Goal: Task Accomplishment & Management: Manage account settings

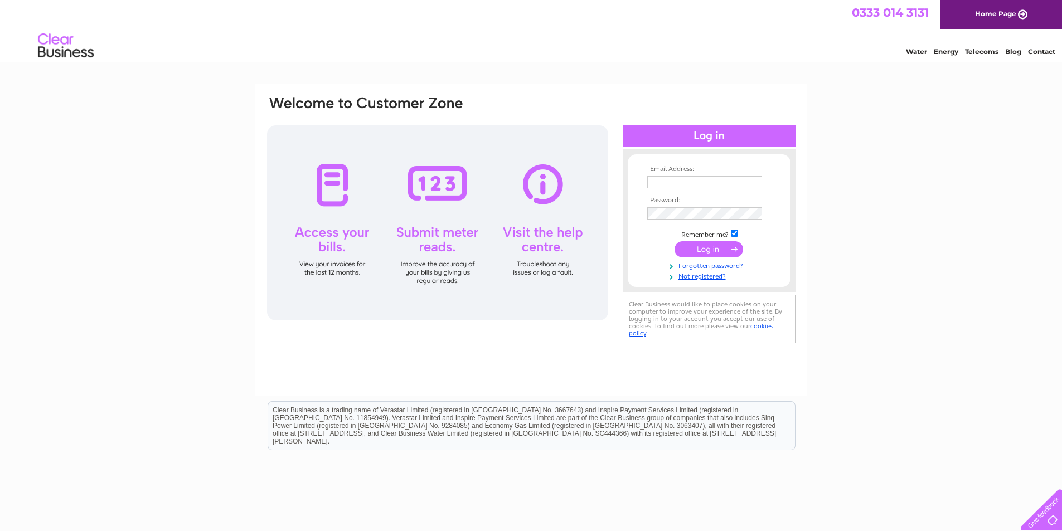
click at [663, 181] on input "text" at bounding box center [704, 182] width 115 height 12
type input "davenportpro@gmail.com"
click at [710, 252] on input "submit" at bounding box center [708, 250] width 69 height 16
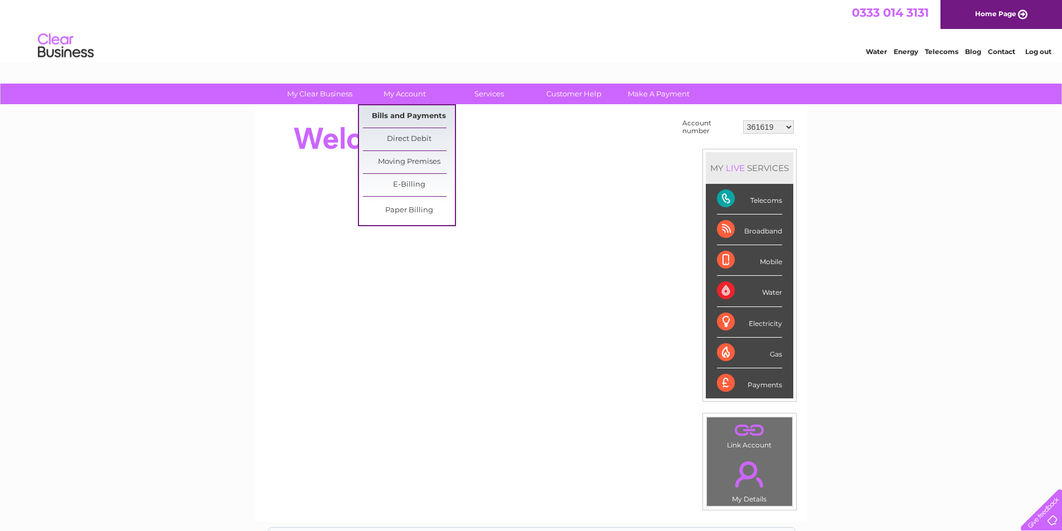
click at [406, 115] on link "Bills and Payments" at bounding box center [409, 116] width 92 height 22
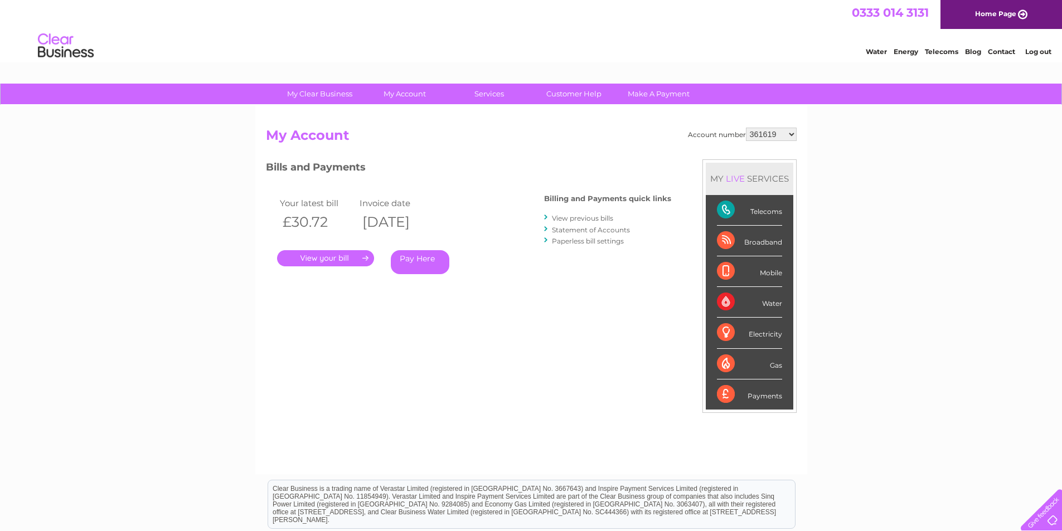
click at [324, 259] on link "." at bounding box center [325, 258] width 97 height 16
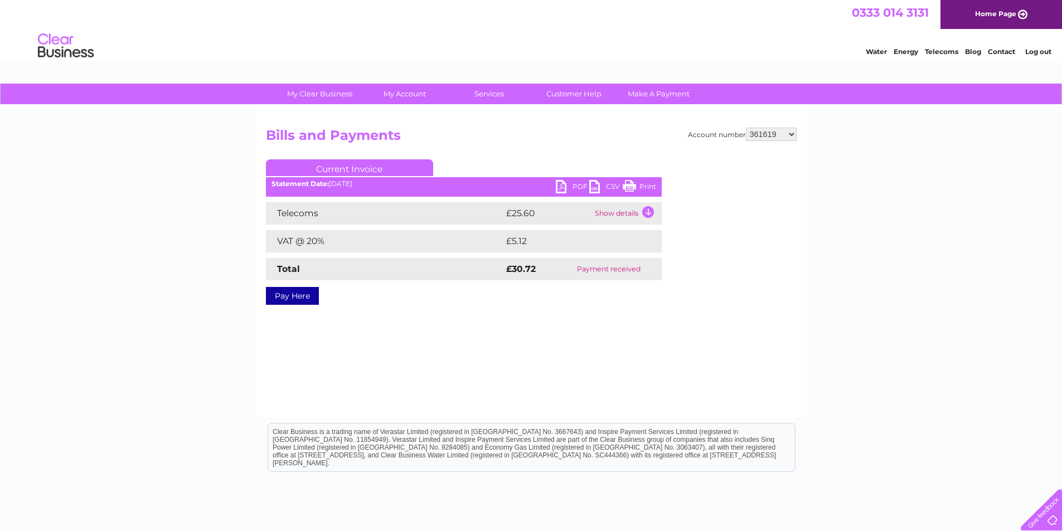
click at [563, 186] on link "PDF" at bounding box center [572, 188] width 33 height 16
click at [1033, 52] on link "Log out" at bounding box center [1038, 51] width 26 height 8
